Goal: Complete application form

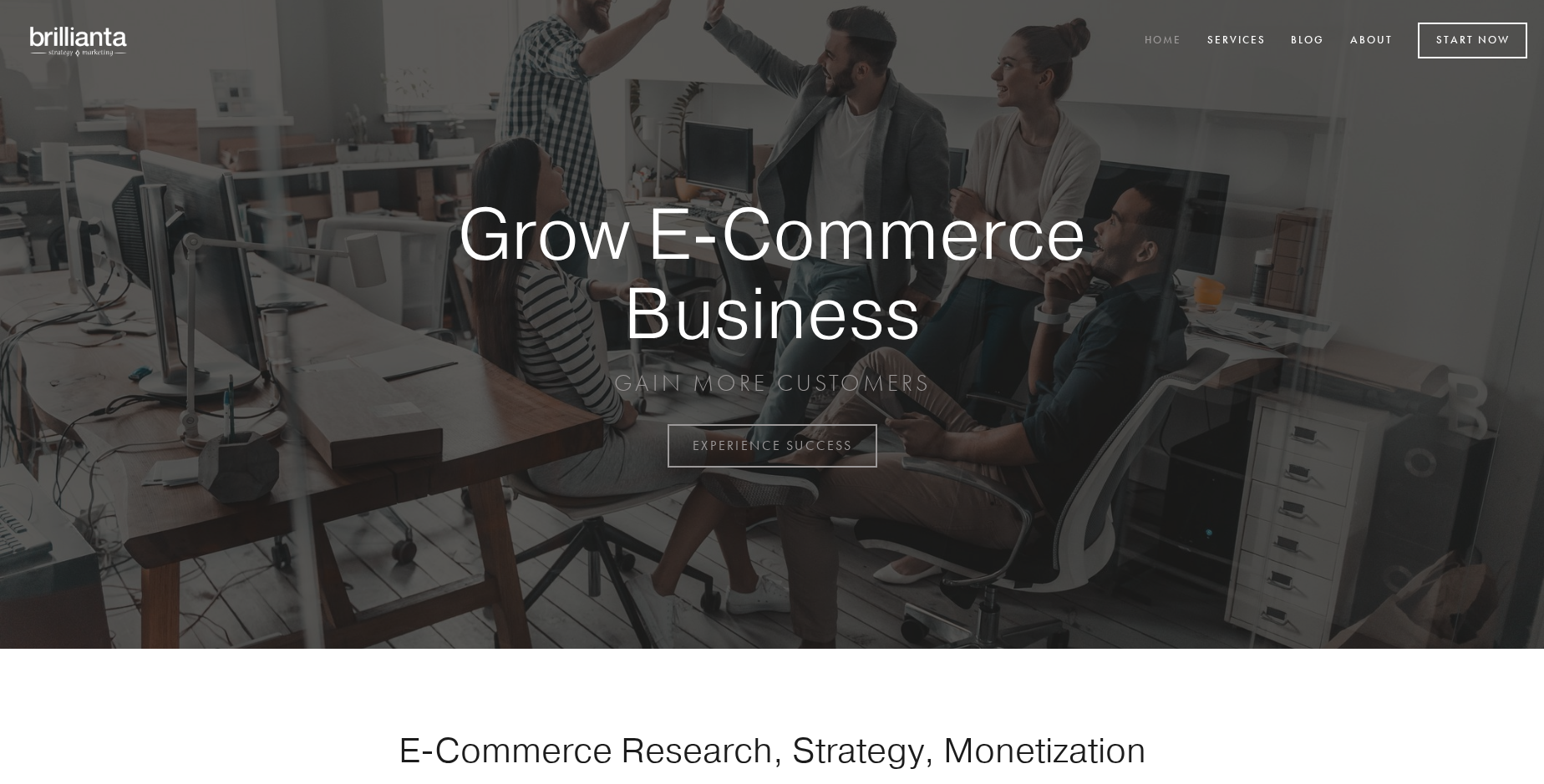
scroll to position [4377, 0]
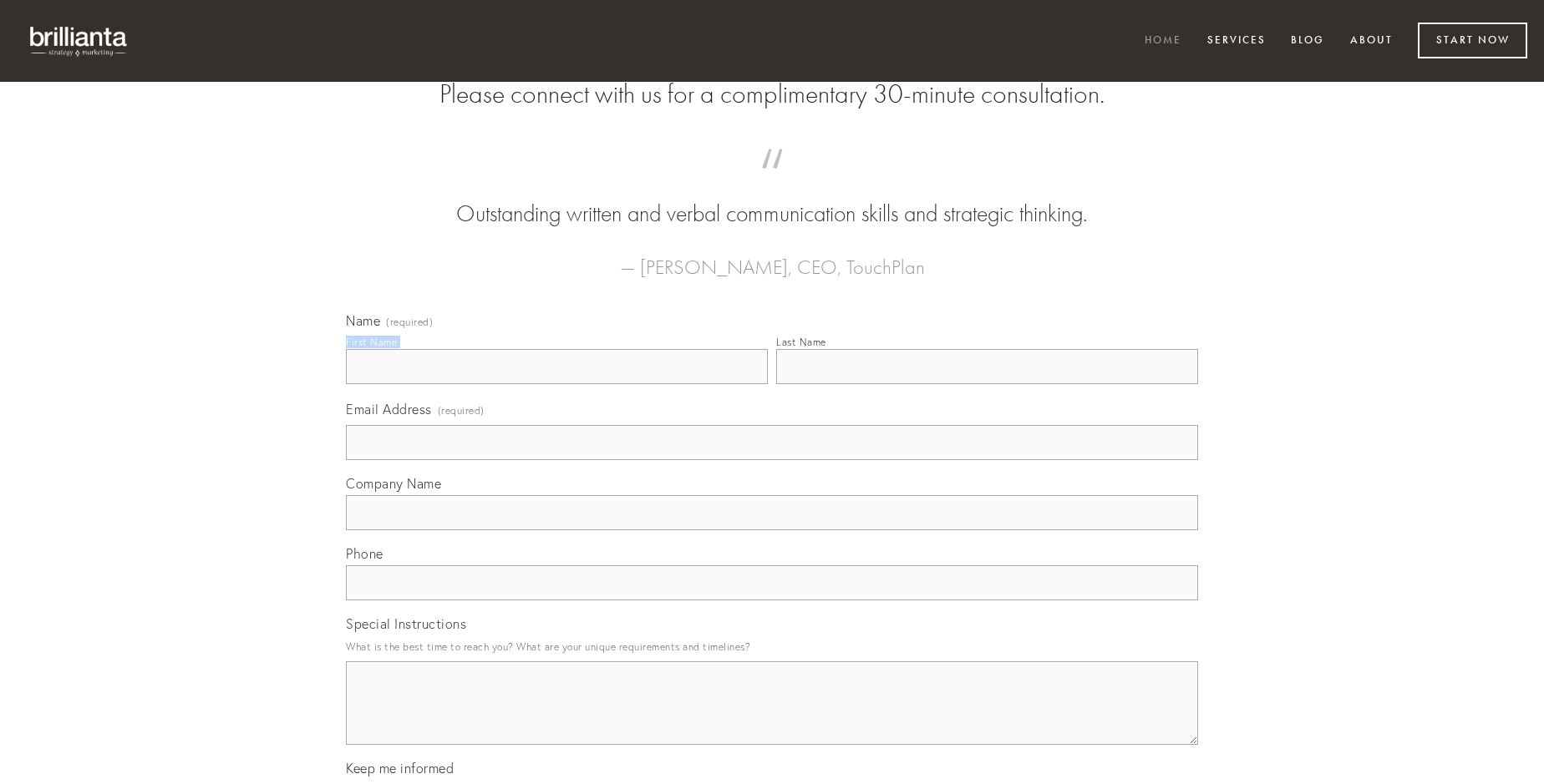
type input "[PERSON_NAME]"
click at [987, 384] on input "Last Name" at bounding box center [987, 366] width 422 height 35
type input "[PERSON_NAME]"
click at [772, 460] on input "Email Address (required)" at bounding box center [772, 442] width 852 height 35
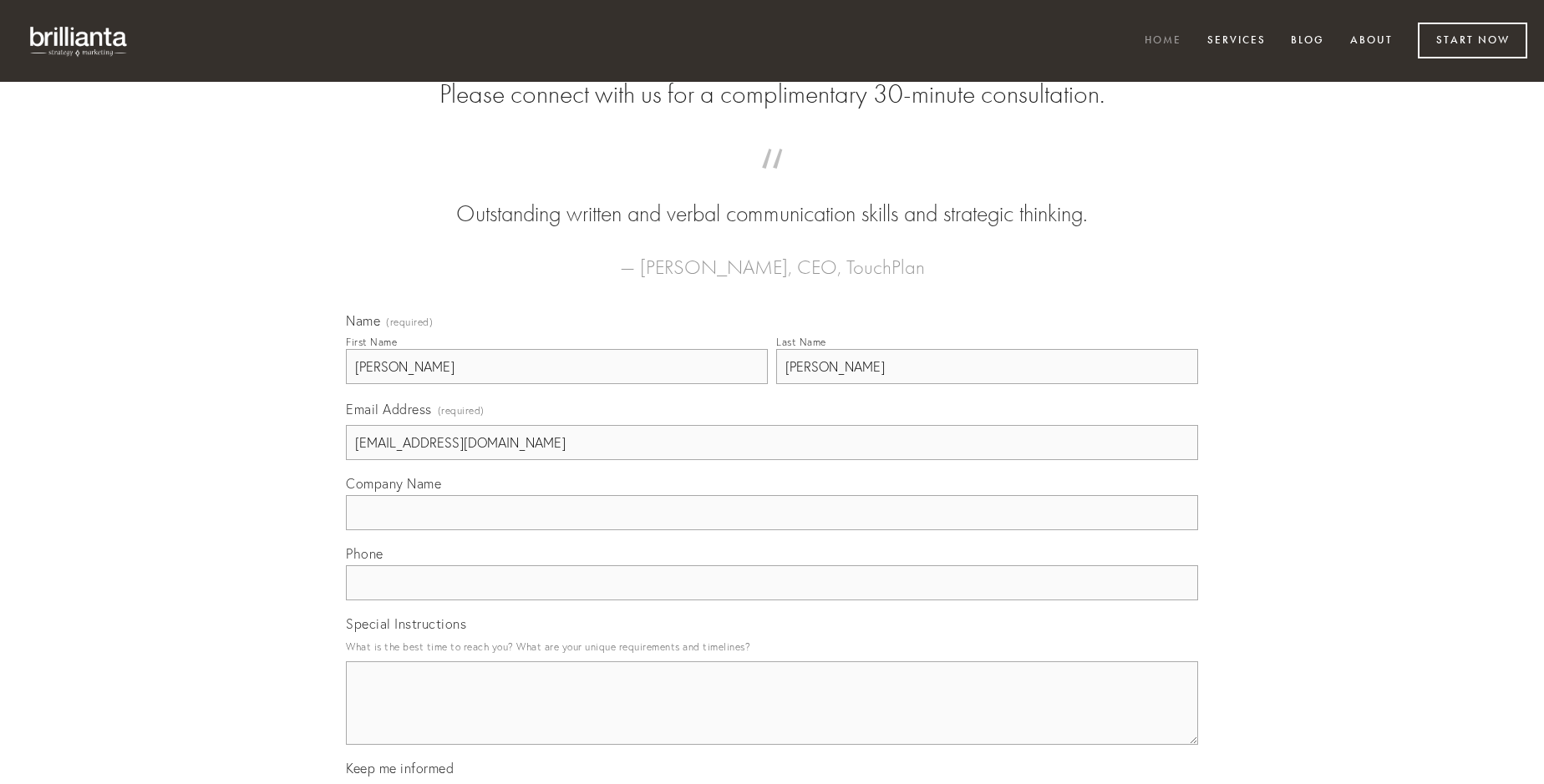
type input "[EMAIL_ADDRESS][DOMAIN_NAME]"
click at [772, 530] on input "Company Name" at bounding box center [772, 512] width 852 height 35
type input "odit"
click at [772, 600] on input "text" at bounding box center [772, 583] width 852 height 35
click at [772, 718] on textarea "Special Instructions" at bounding box center [772, 703] width 852 height 84
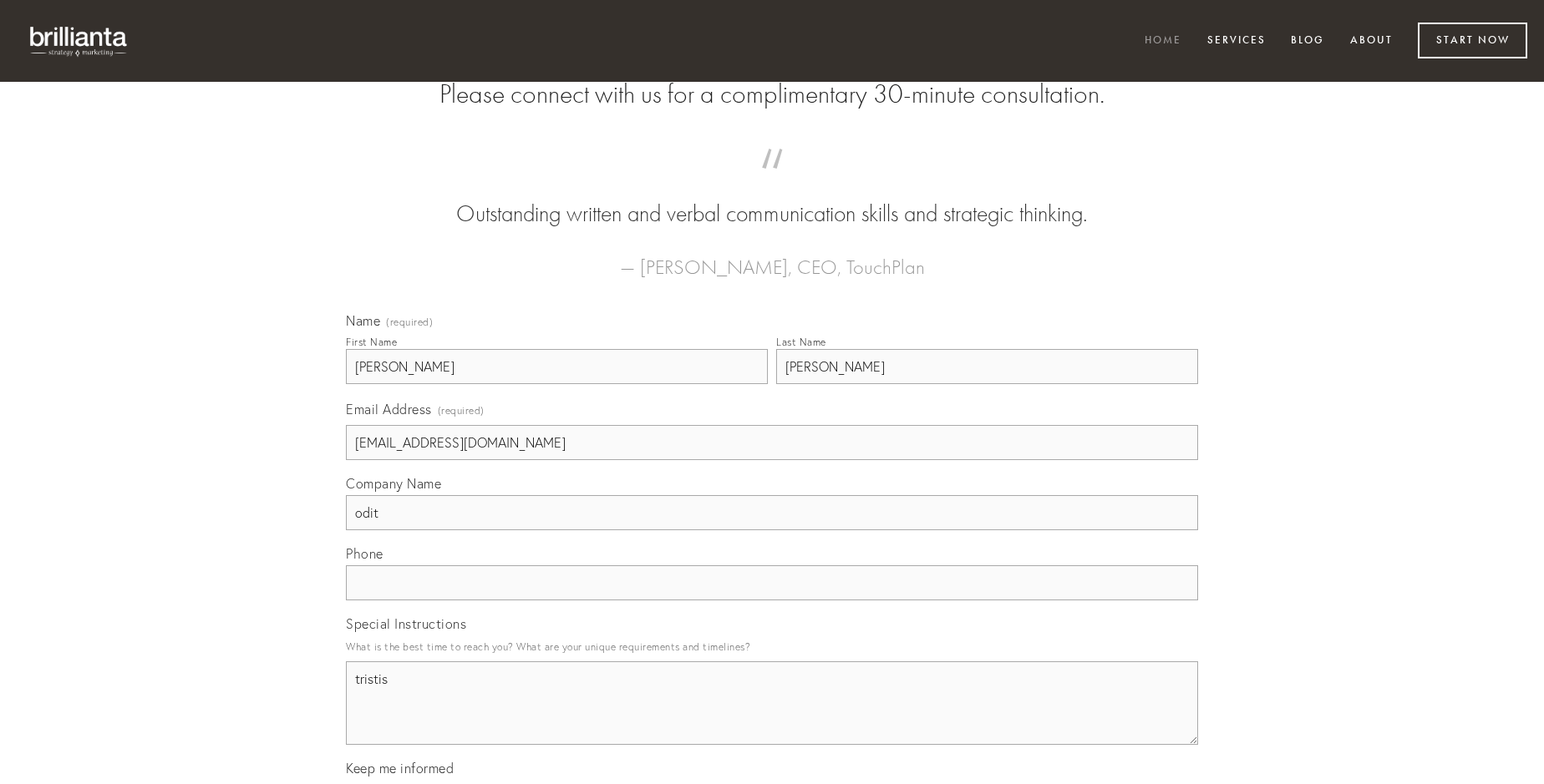
type textarea "tristis"
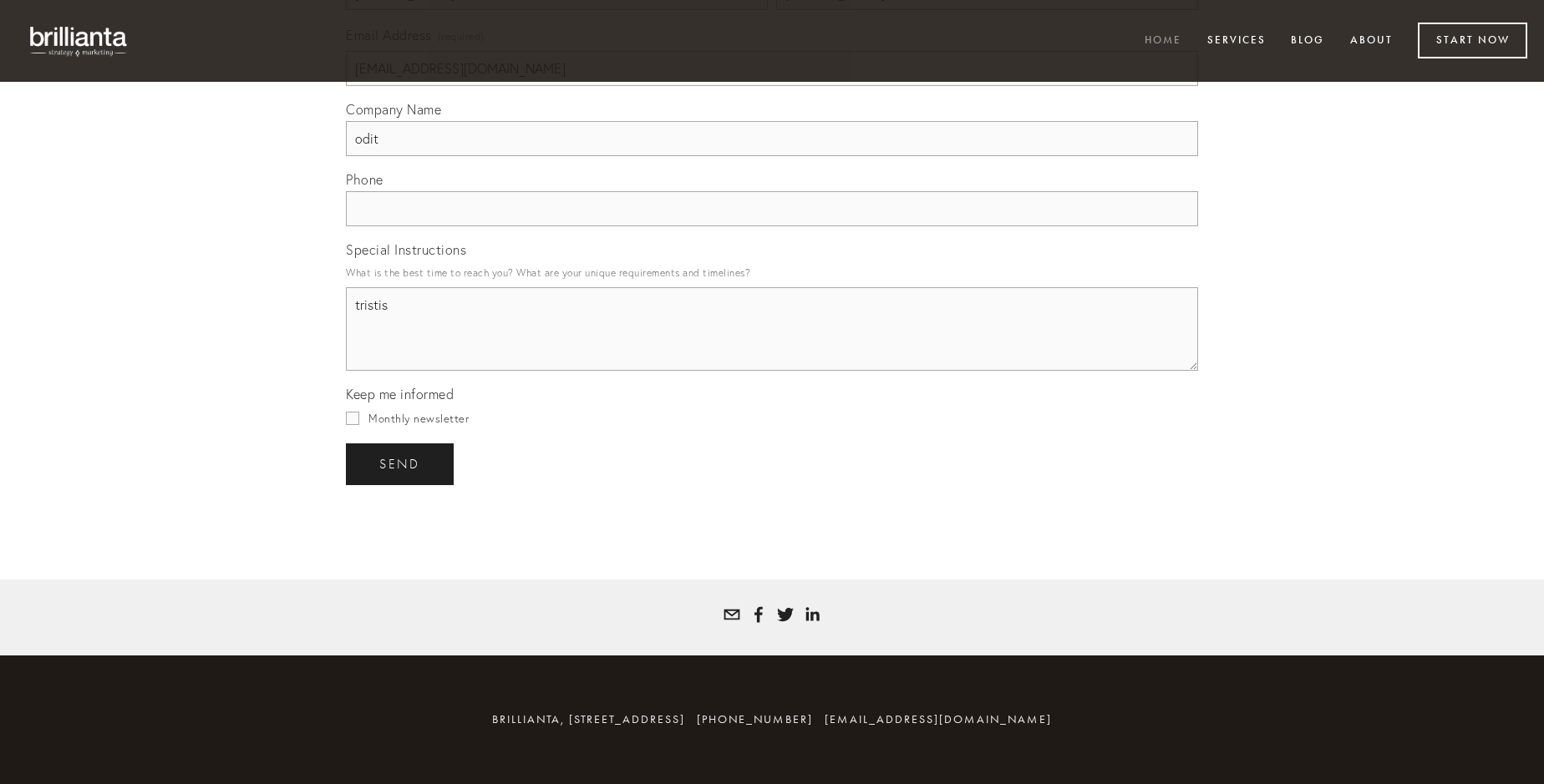
click at [401, 463] on span "send" at bounding box center [400, 464] width 41 height 15
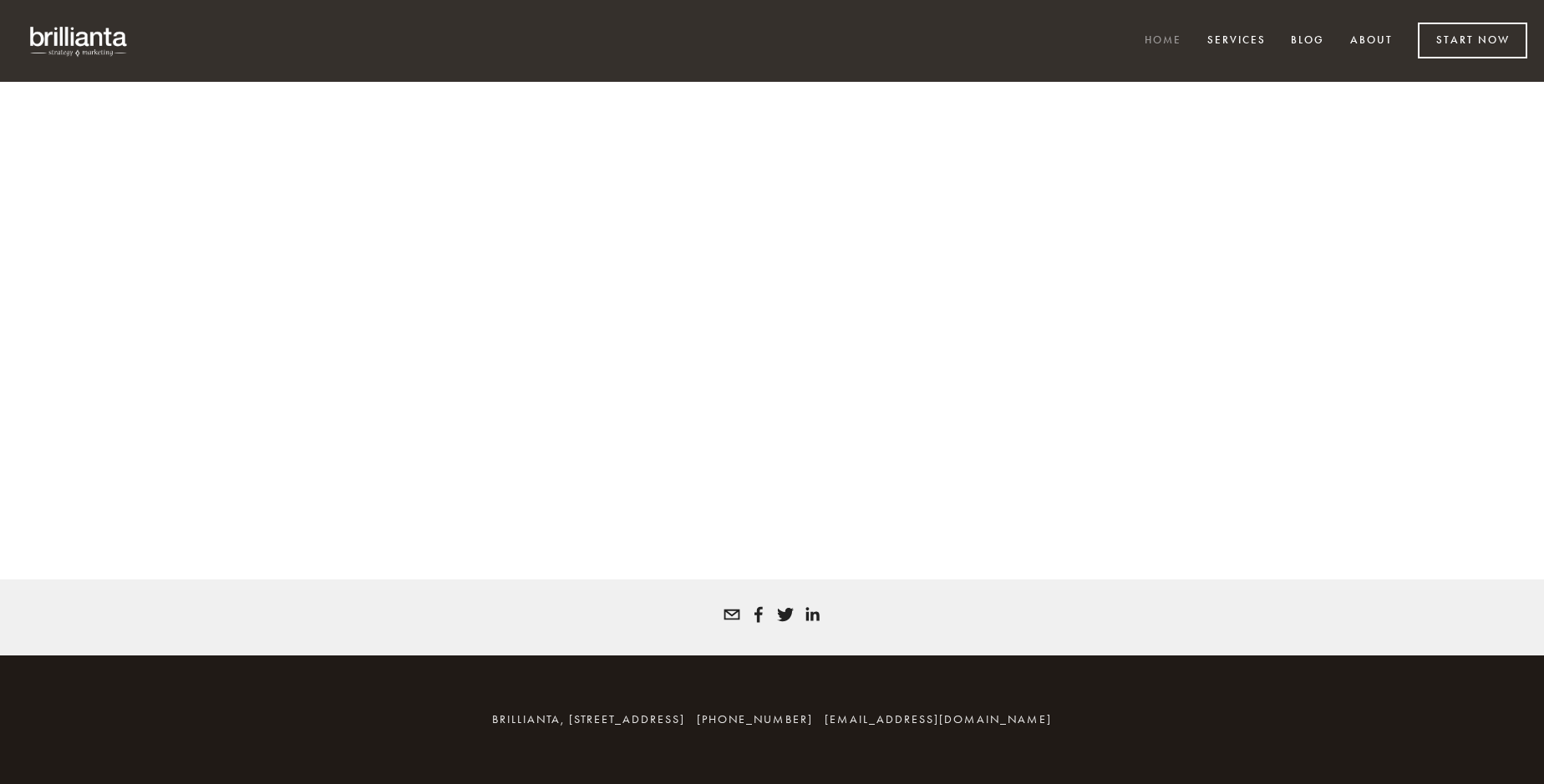
scroll to position [4355, 0]
